Goal: Go to known website: Access a specific website the user already knows

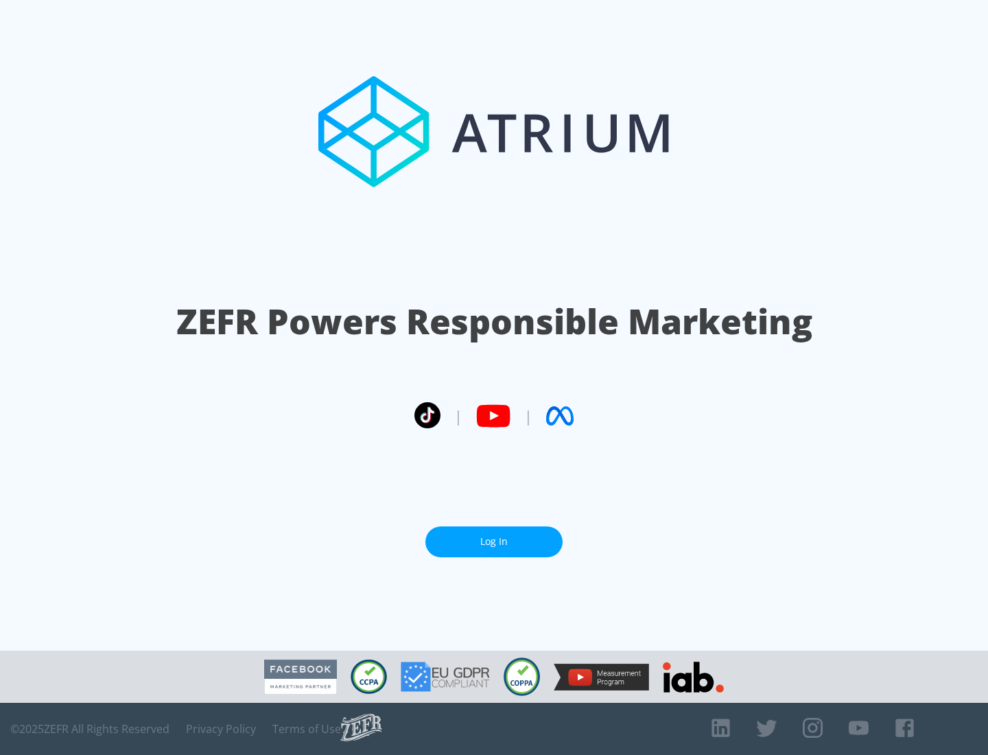
click at [494, 536] on link "Log In" at bounding box center [493, 541] width 137 height 31
